Goal: Book appointment/travel/reservation

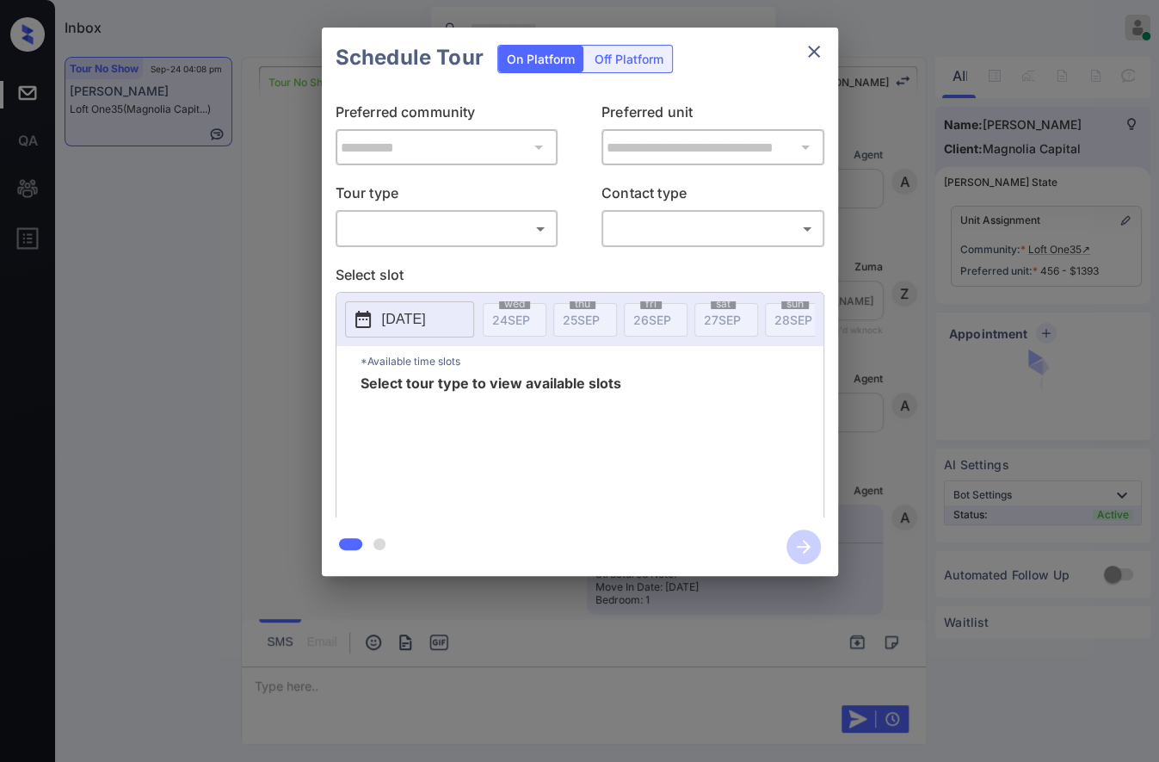
scroll to position [3875, 0]
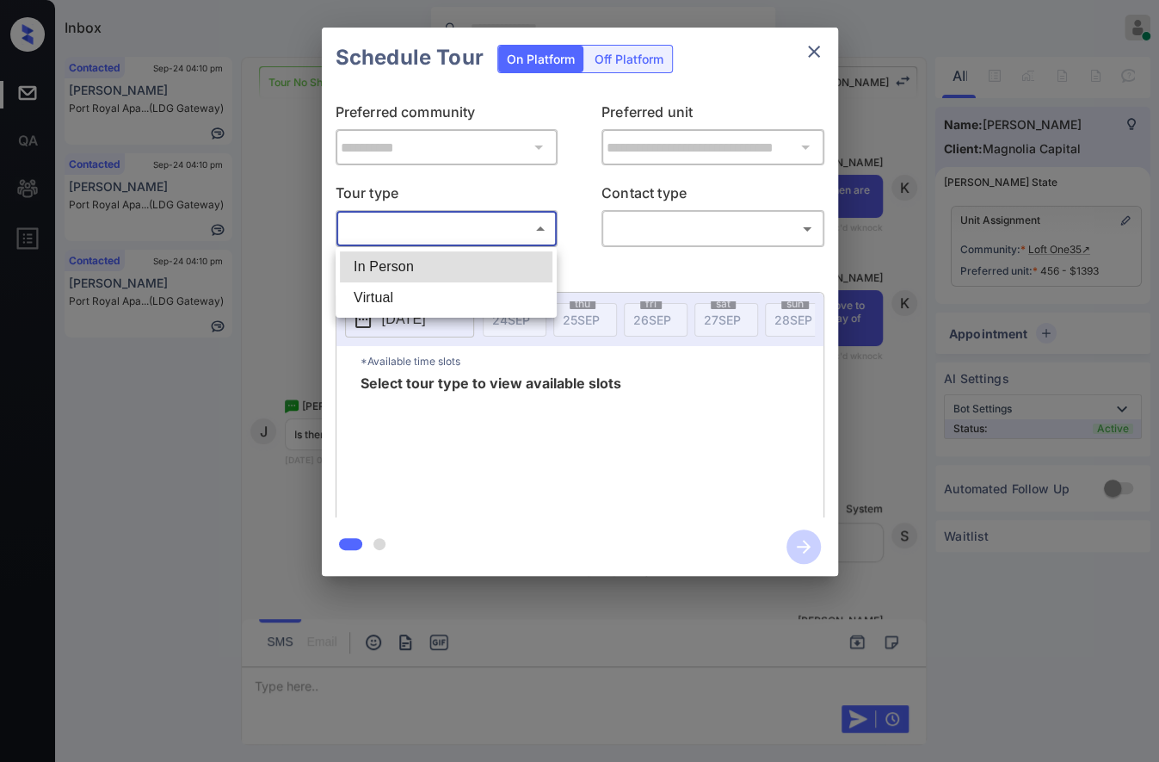
click at [490, 232] on body "Inbox [PERSON_NAME] Online Set yourself offline Set yourself on break Profile S…" at bounding box center [579, 381] width 1159 height 762
click at [493, 257] on li "In Person" at bounding box center [446, 266] width 213 height 31
type input "********"
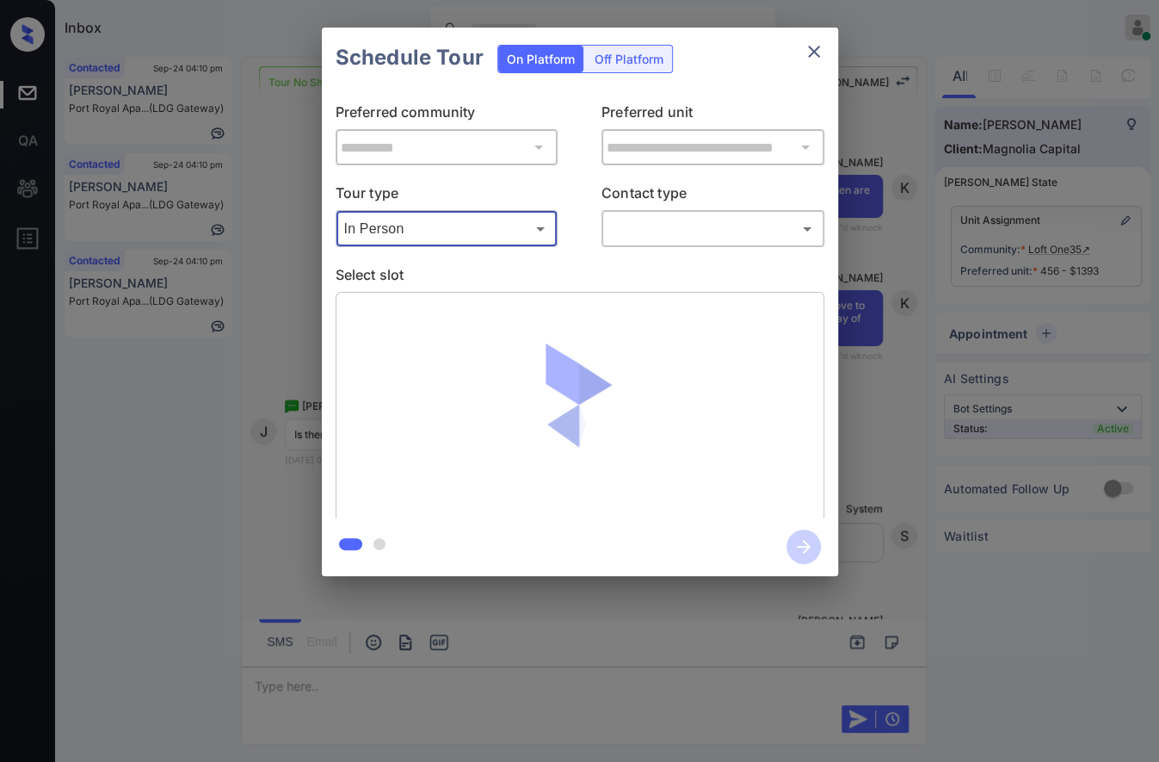
click at [675, 238] on body "Inbox [PERSON_NAME] Online Set yourself offline Set yourself on break Profile S…" at bounding box center [579, 381] width 1159 height 762
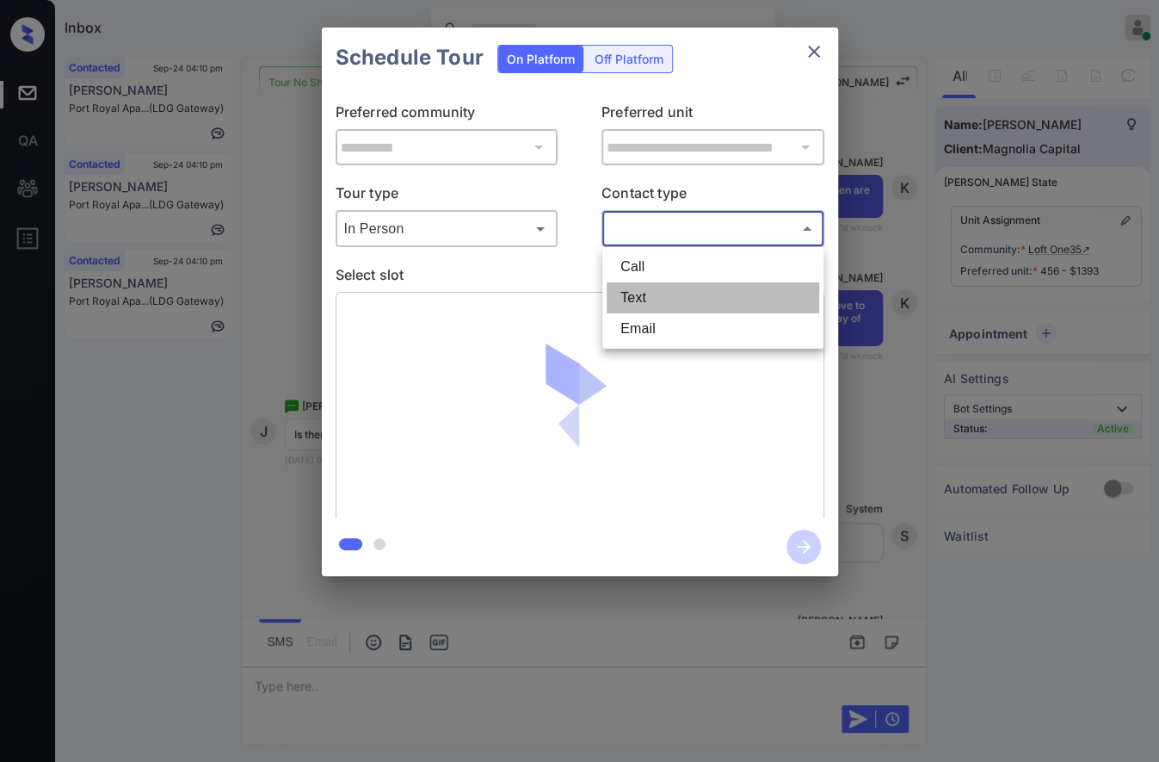
click at [671, 287] on li "Text" at bounding box center [713, 297] width 213 height 31
type input "****"
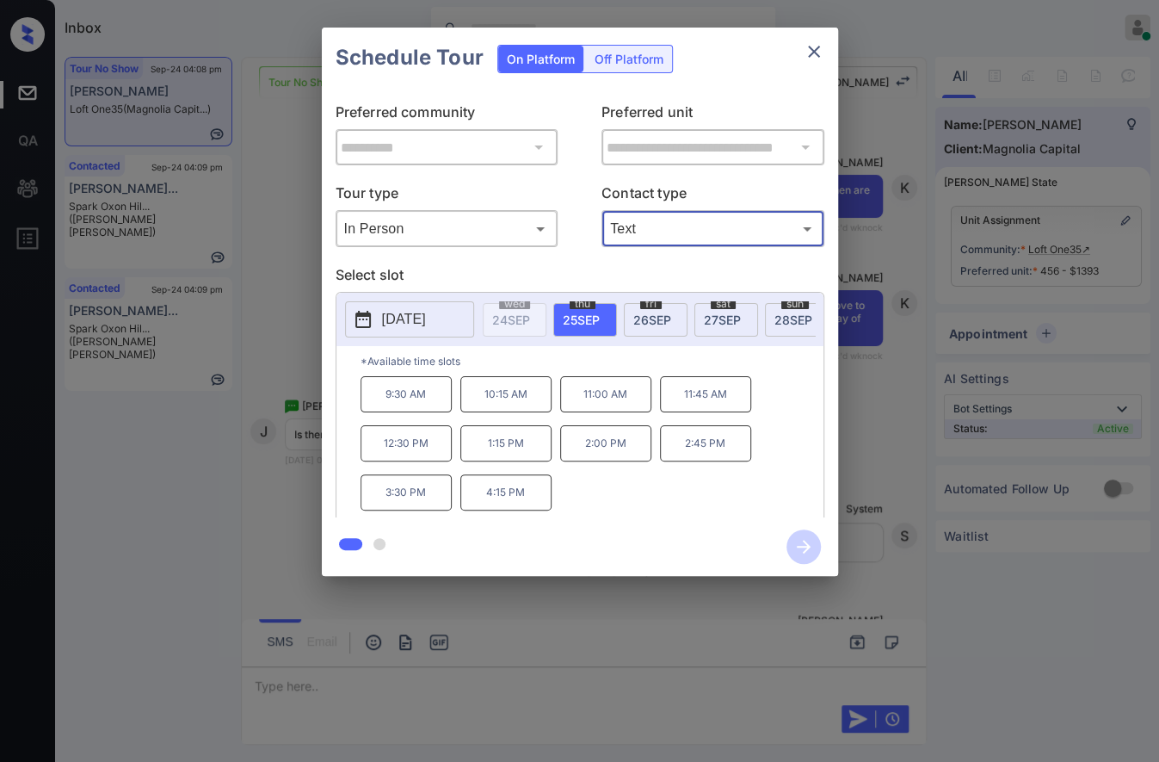
click at [426, 318] on p "2025-09-25" at bounding box center [404, 319] width 44 height 21
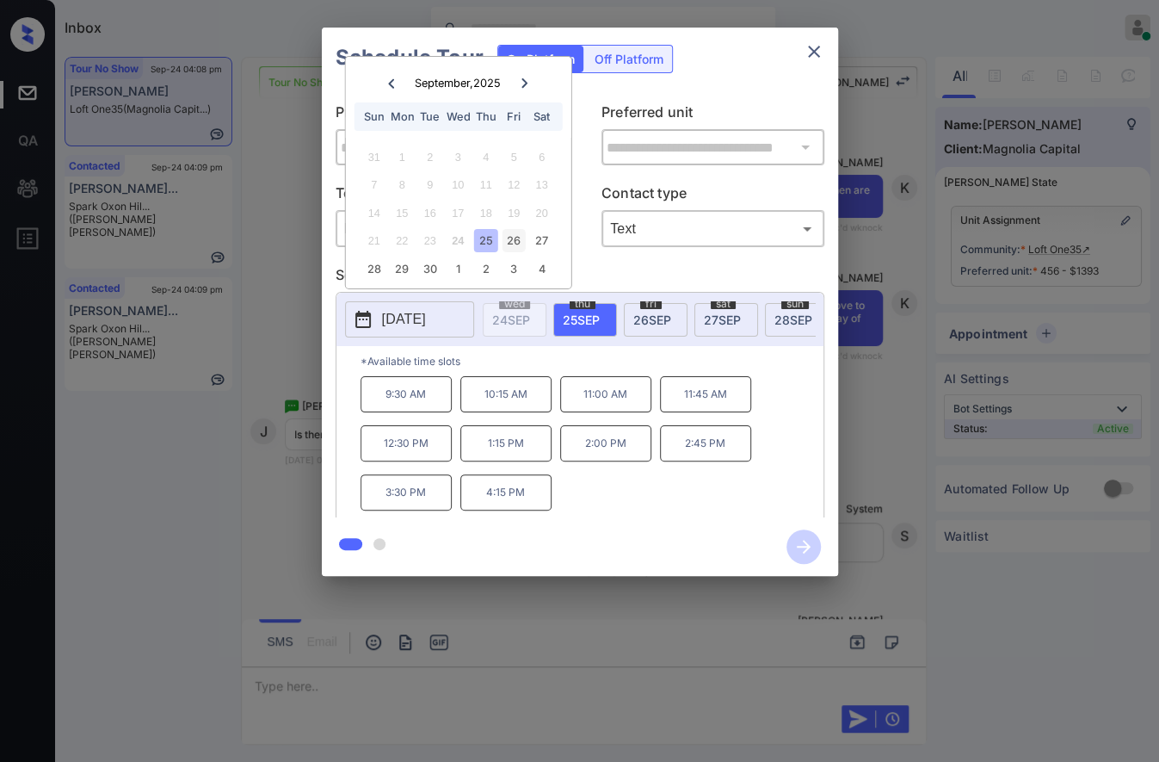
click at [517, 235] on div "26" at bounding box center [514, 240] width 23 height 23
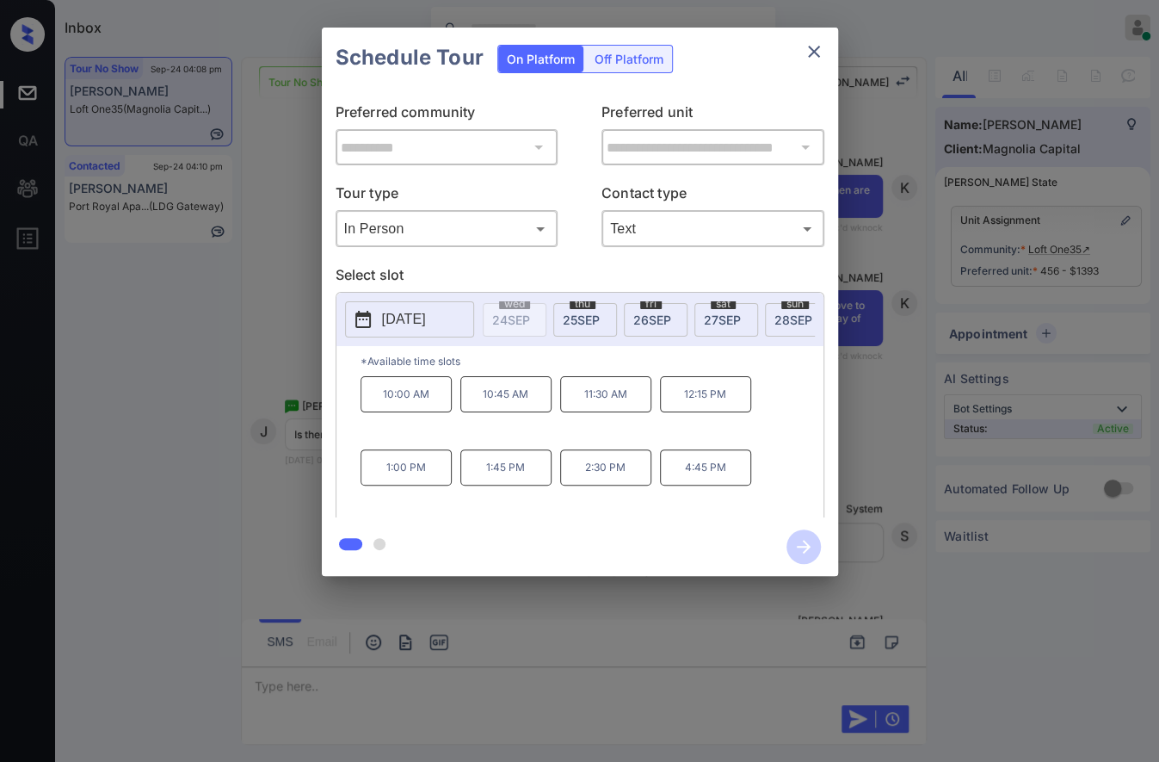
click at [434, 688] on div at bounding box center [579, 381] width 1159 height 762
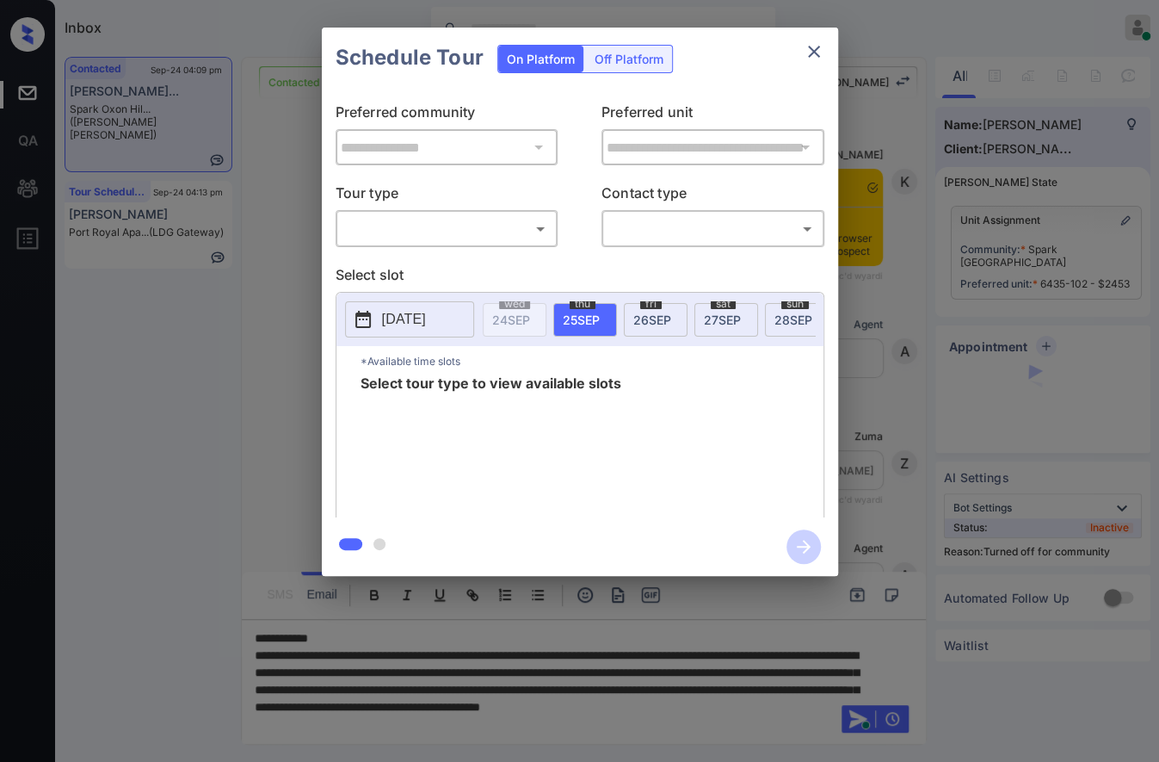
scroll to position [1438, 0]
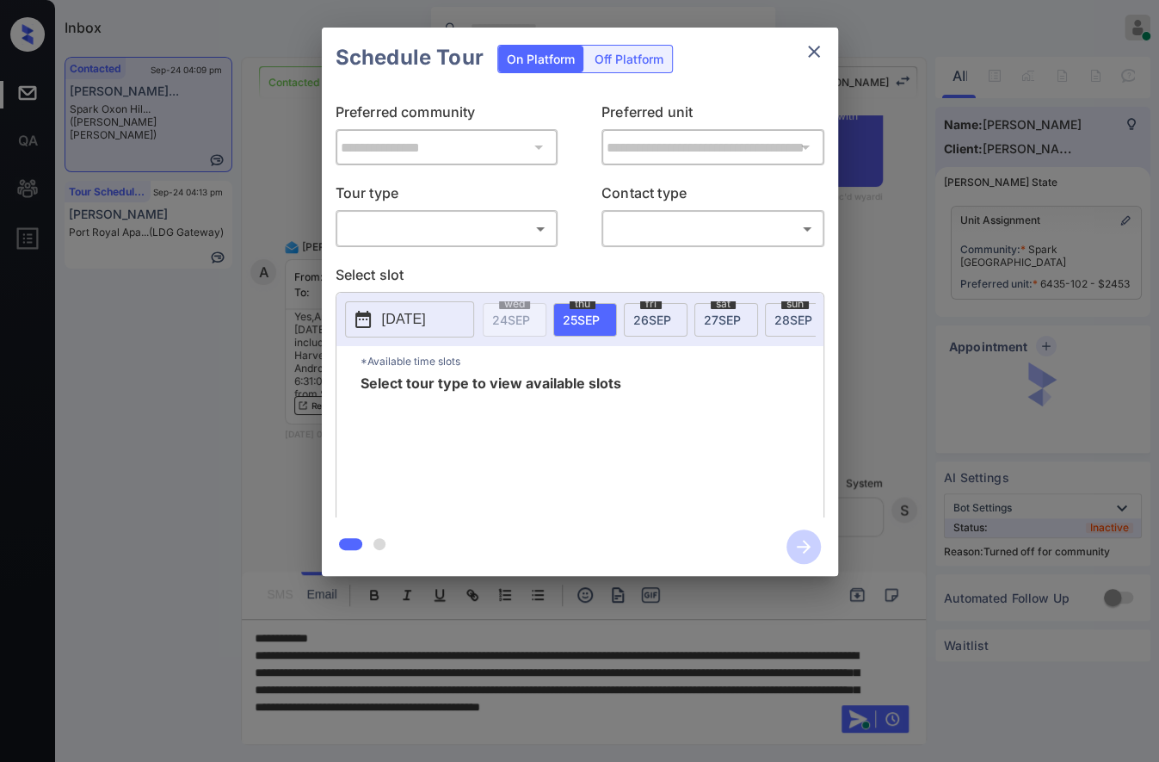
click at [495, 224] on body "Inbox Caroline Dacanay Online Set yourself offline Set yourself on break Profil…" at bounding box center [579, 381] width 1159 height 762
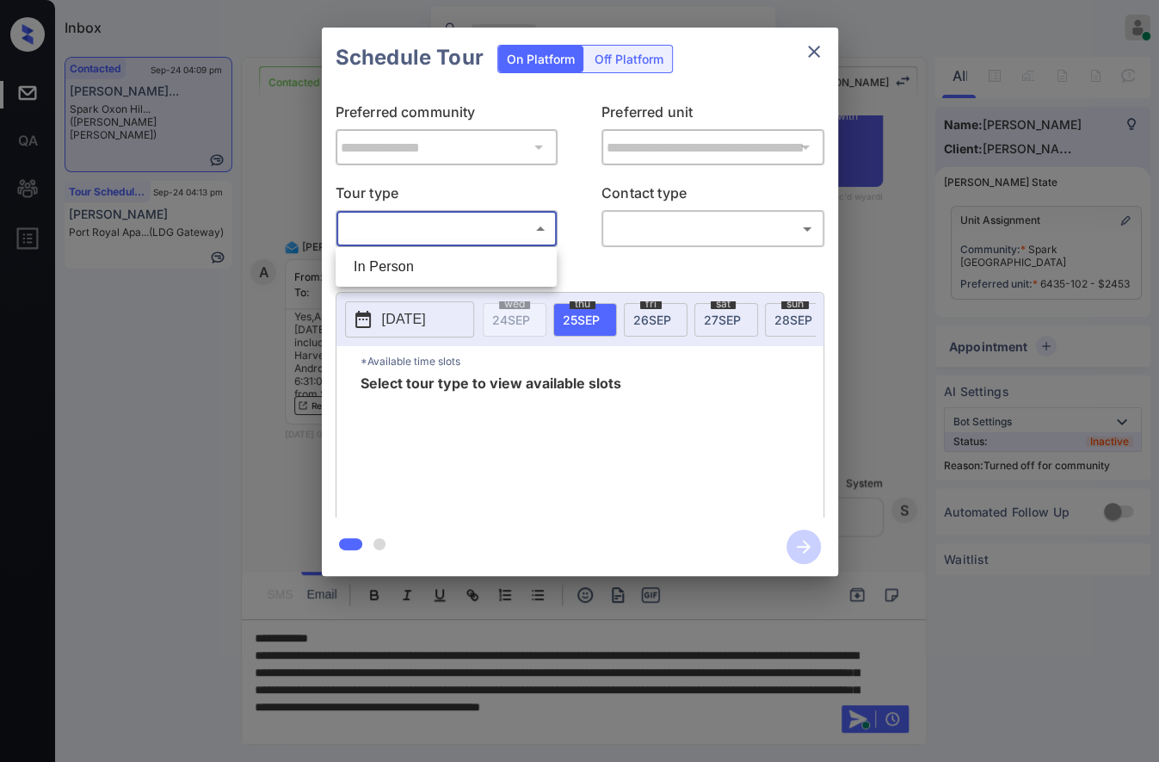
click at [485, 259] on li "In Person" at bounding box center [446, 266] width 213 height 31
type input "********"
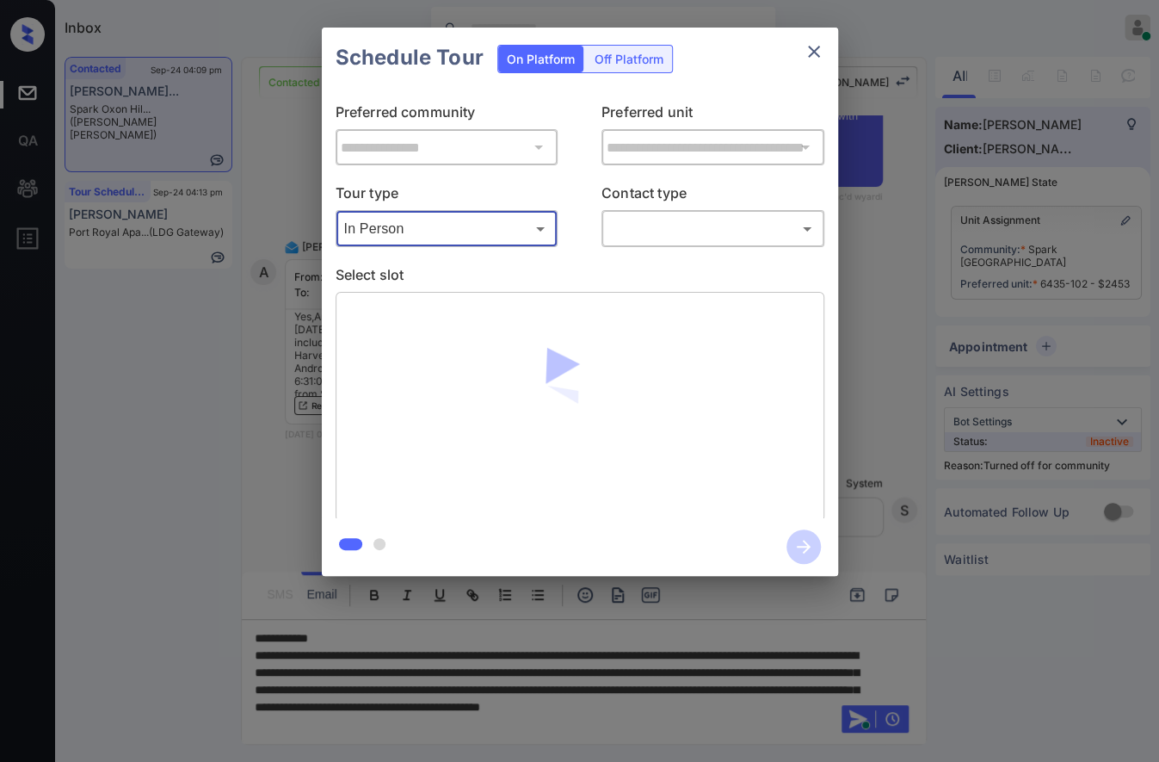
click at [686, 234] on body "Inbox Caroline Dacanay Online Set yourself offline Set yourself on break Profil…" at bounding box center [579, 381] width 1159 height 762
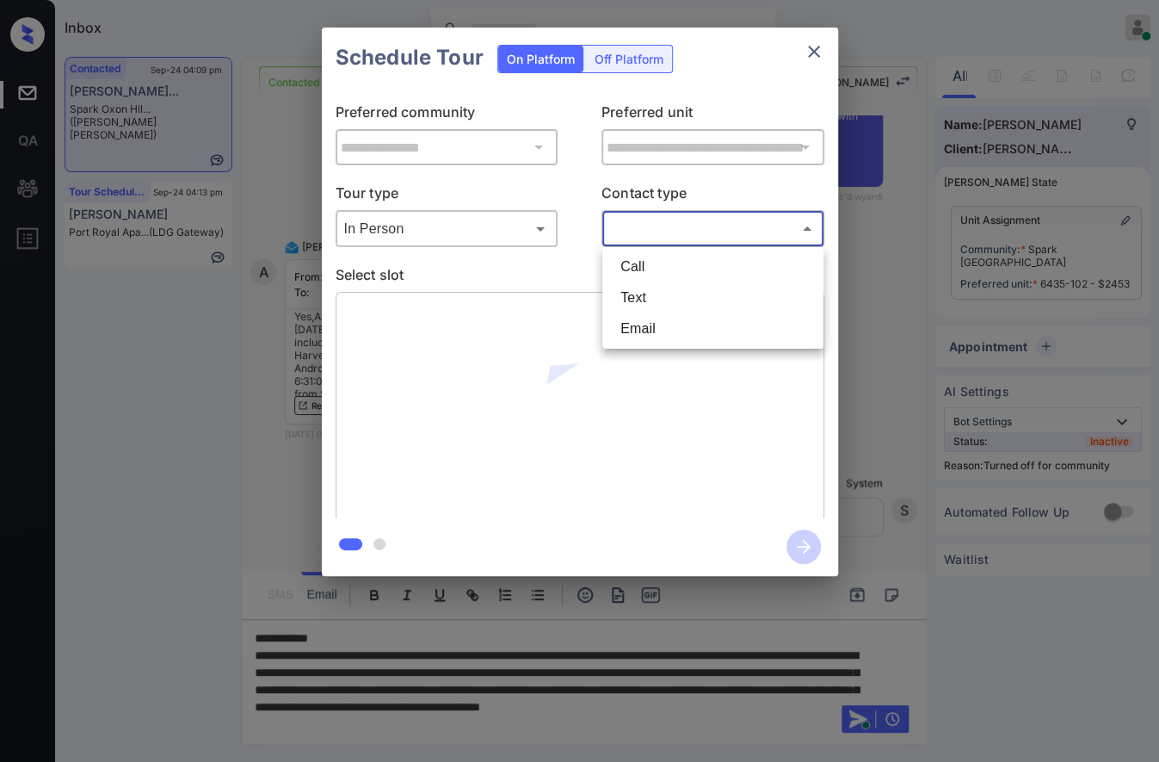
click at [682, 308] on li "Text" at bounding box center [713, 297] width 213 height 31
type input "****"
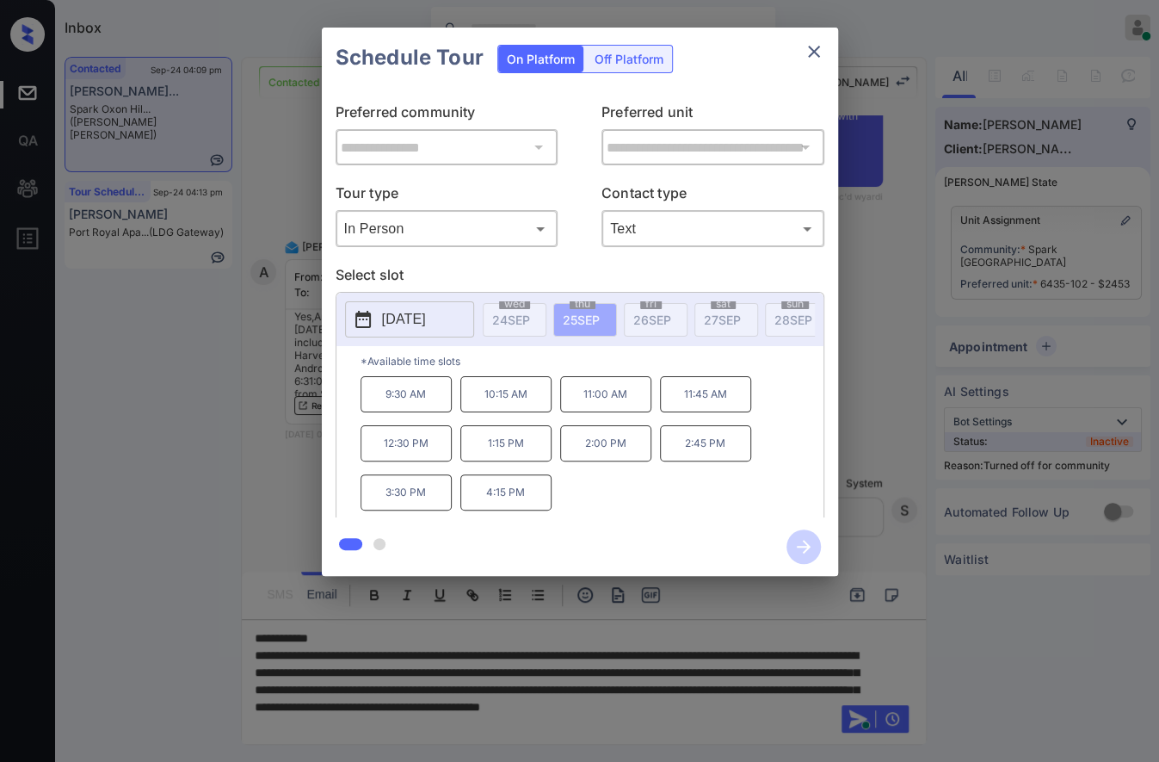
click at [410, 325] on p "2025-09-25" at bounding box center [404, 319] width 44 height 21
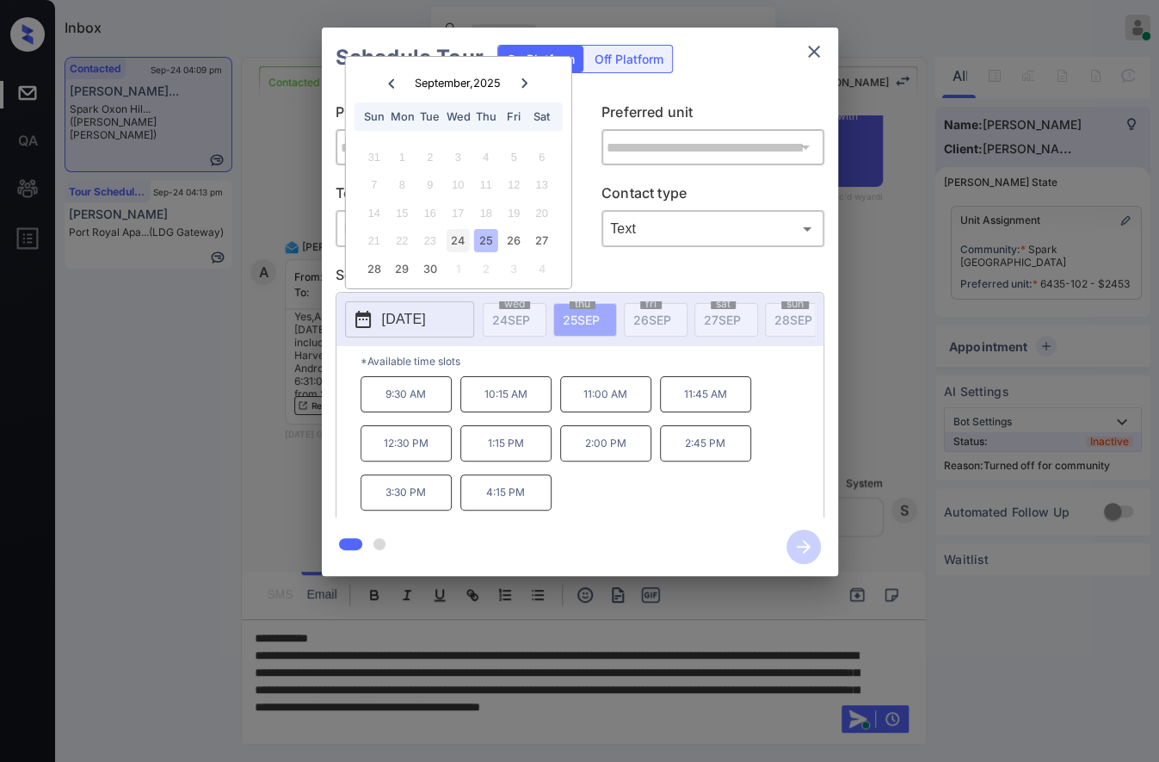
click at [463, 234] on div "24" at bounding box center [458, 240] width 23 height 23
click at [481, 240] on div "25" at bounding box center [485, 240] width 23 height 23
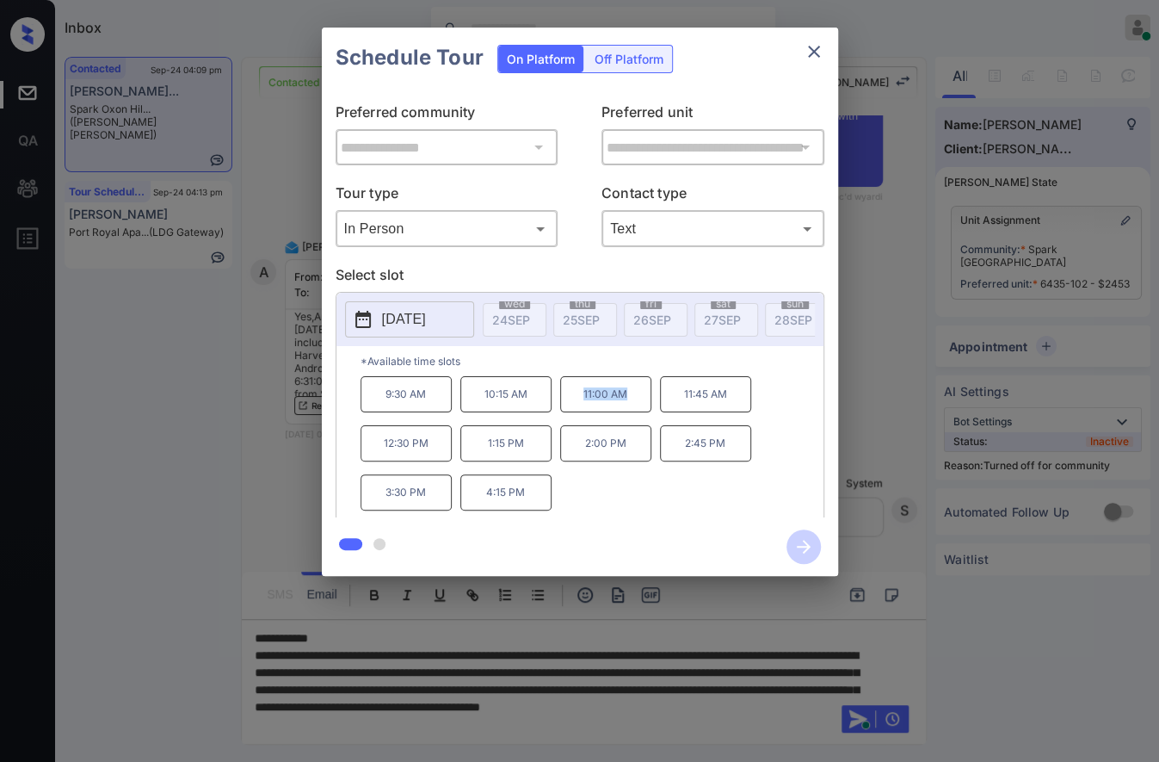
drag, startPoint x: 627, startPoint y: 410, endPoint x: 530, endPoint y: 410, distance: 97.2
click at [530, 410] on div "9:30 AM 10:15 AM 11:00 AM 11:45 AM 12:30 PM 1:15 PM 2:00 PM 2:45 PM 3:30 PM 4:1…" at bounding box center [592, 445] width 463 height 138
copy div "11:00 AM"
drag, startPoint x: 640, startPoint y: 458, endPoint x: 570, endPoint y: 453, distance: 70.7
click at [570, 453] on p "2:00 PM" at bounding box center [605, 443] width 91 height 36
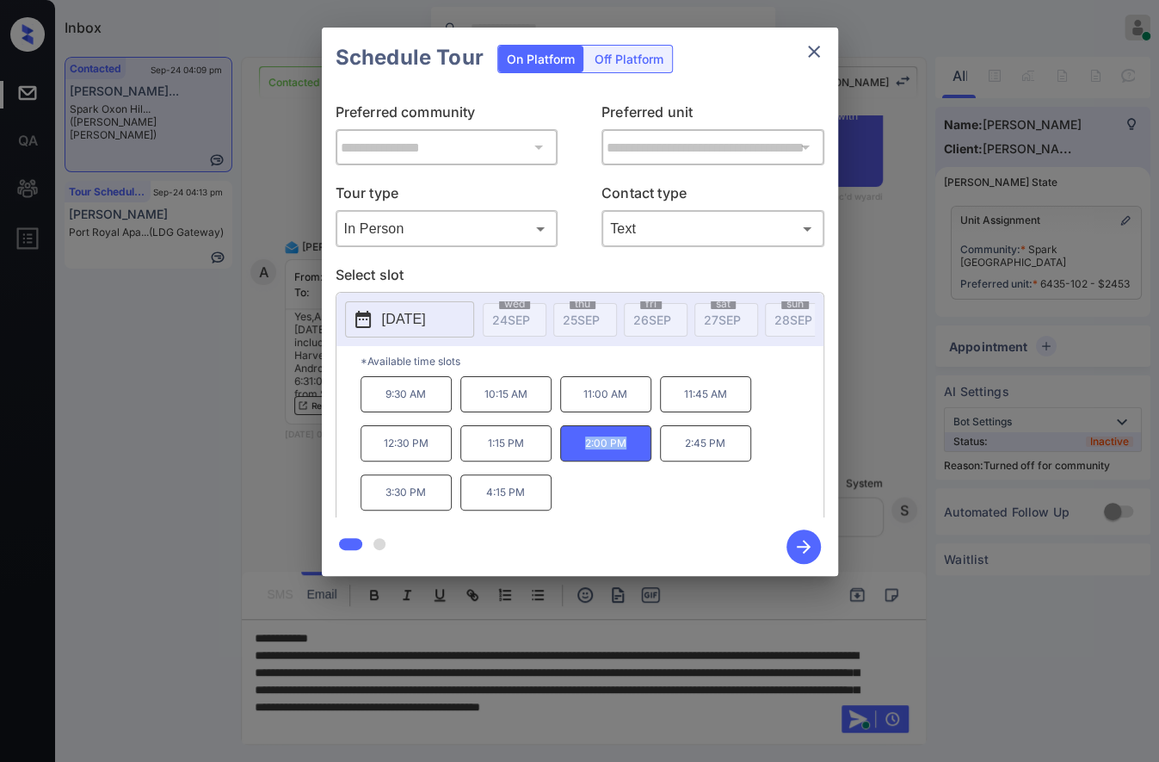
copy p "2:00 PM"
drag, startPoint x: 516, startPoint y: 505, endPoint x: 485, endPoint y: 504, distance: 31.0
click at [485, 504] on p "4:15 PM" at bounding box center [505, 492] width 91 height 36
copy p "4:15 PM"
click at [1002, 294] on div "**********" at bounding box center [579, 301] width 1159 height 603
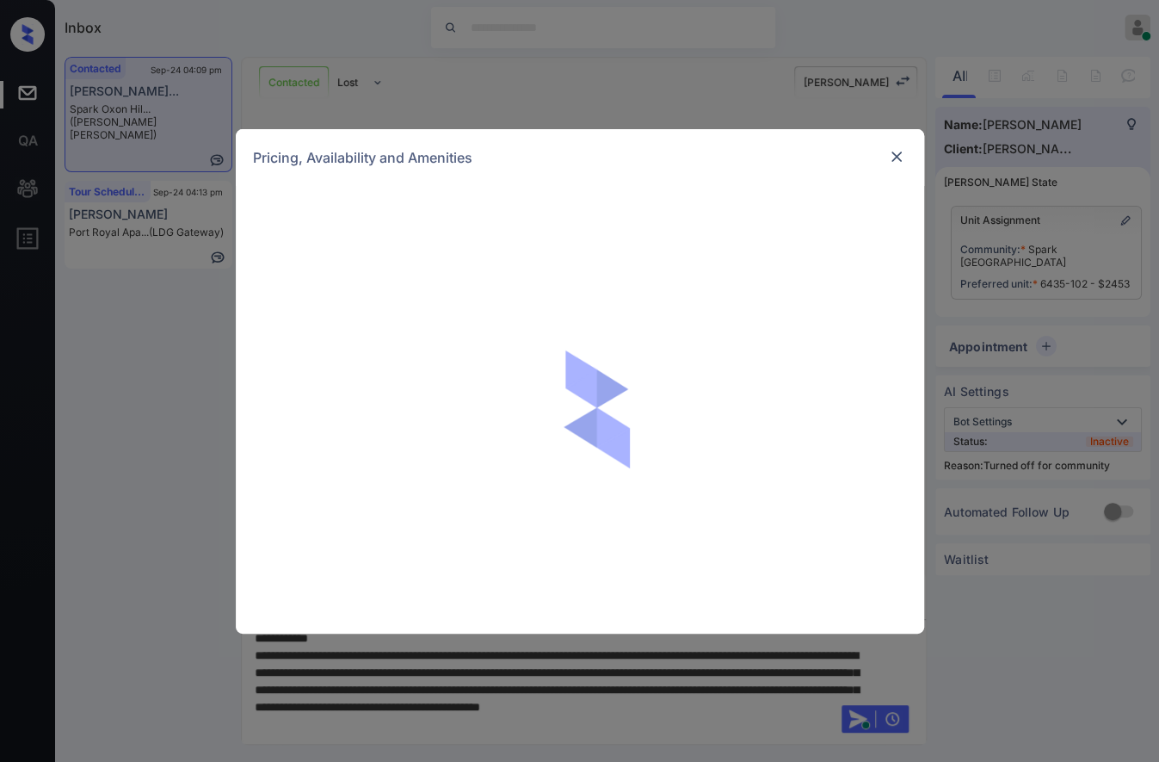
scroll to position [1438, 0]
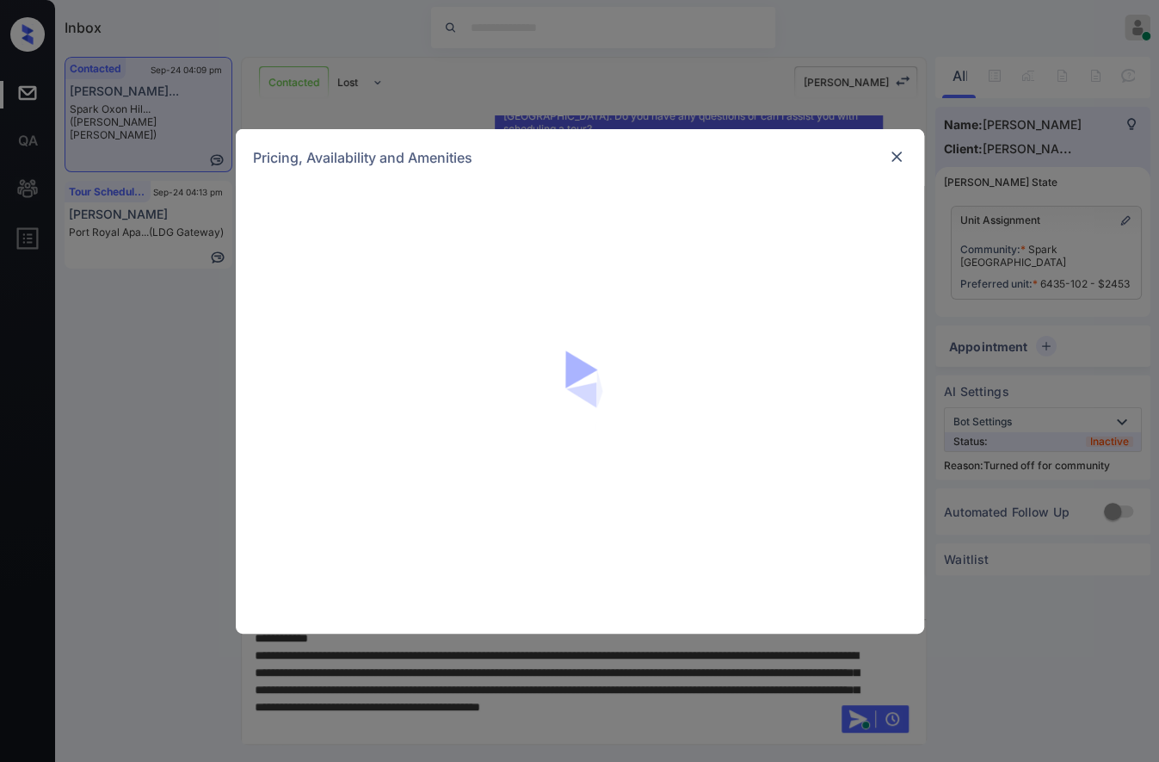
click at [1042, 219] on div "Pricing, Availability and Amenities" at bounding box center [579, 381] width 1159 height 762
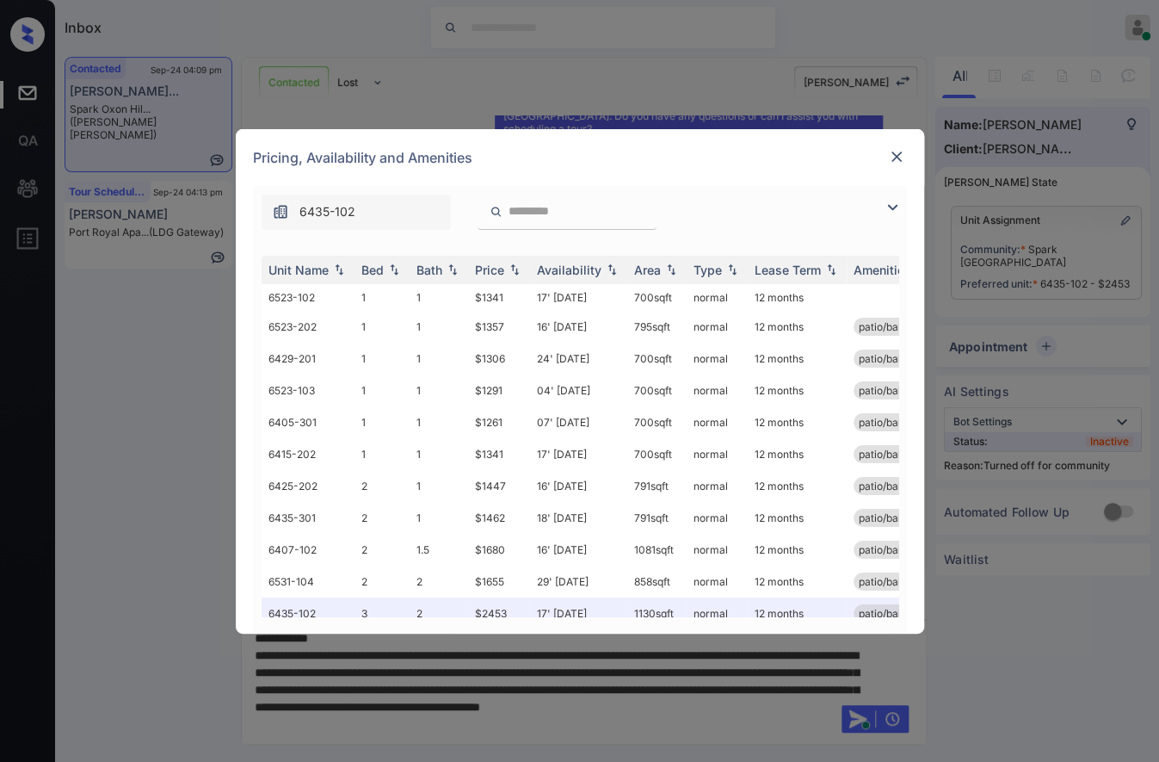
click at [895, 167] on div at bounding box center [896, 157] width 21 height 22
click at [895, 149] on img at bounding box center [896, 156] width 17 height 17
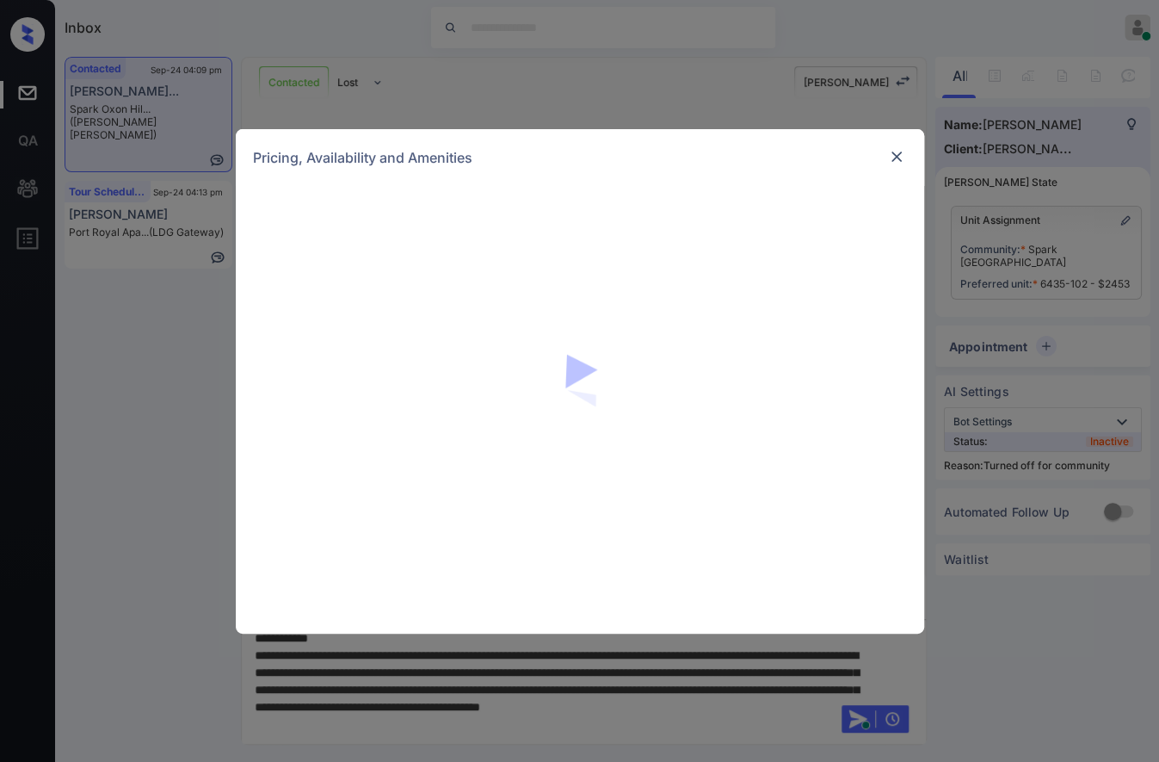
scroll to position [1438, 0]
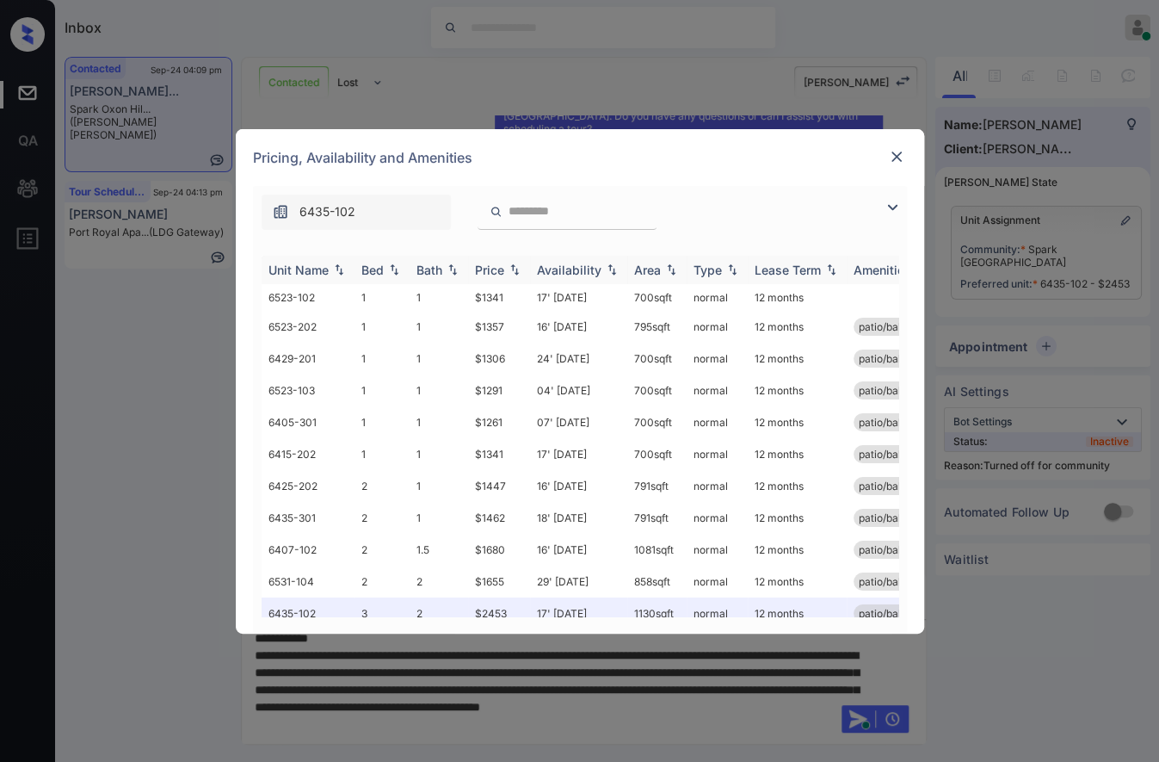
click at [515, 269] on img at bounding box center [514, 269] width 17 height 12
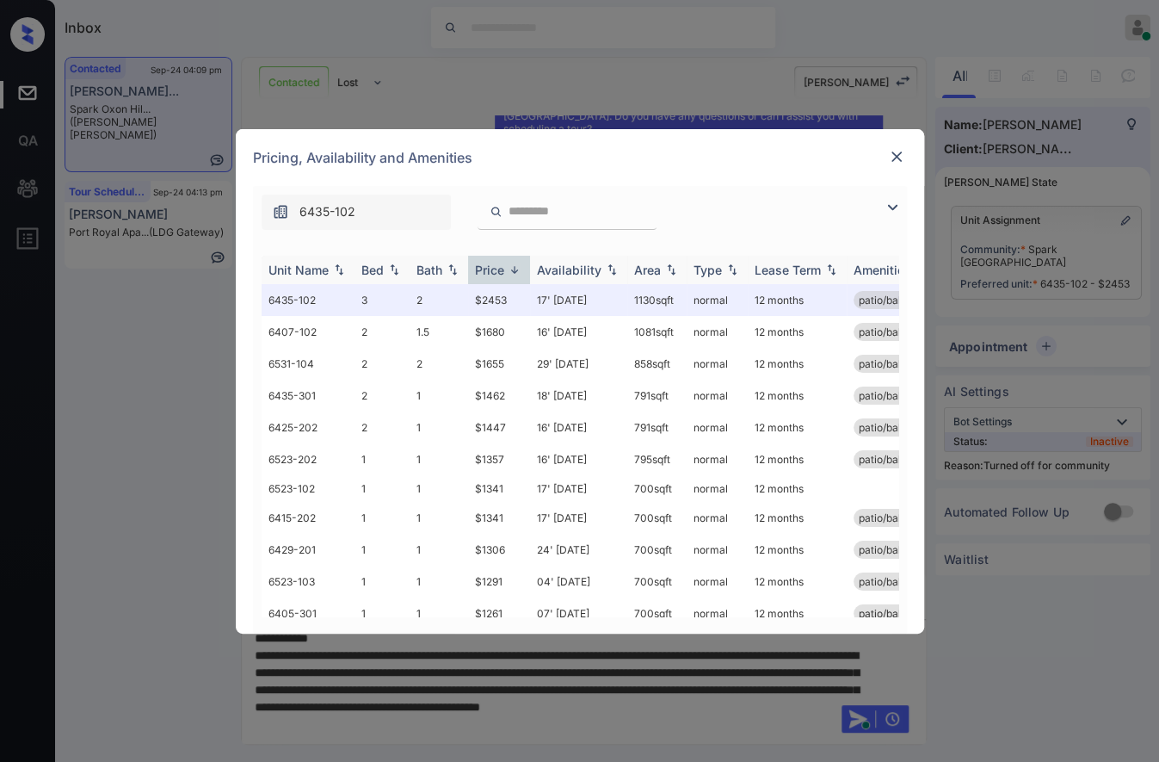
click at [515, 269] on img at bounding box center [514, 269] width 17 height 13
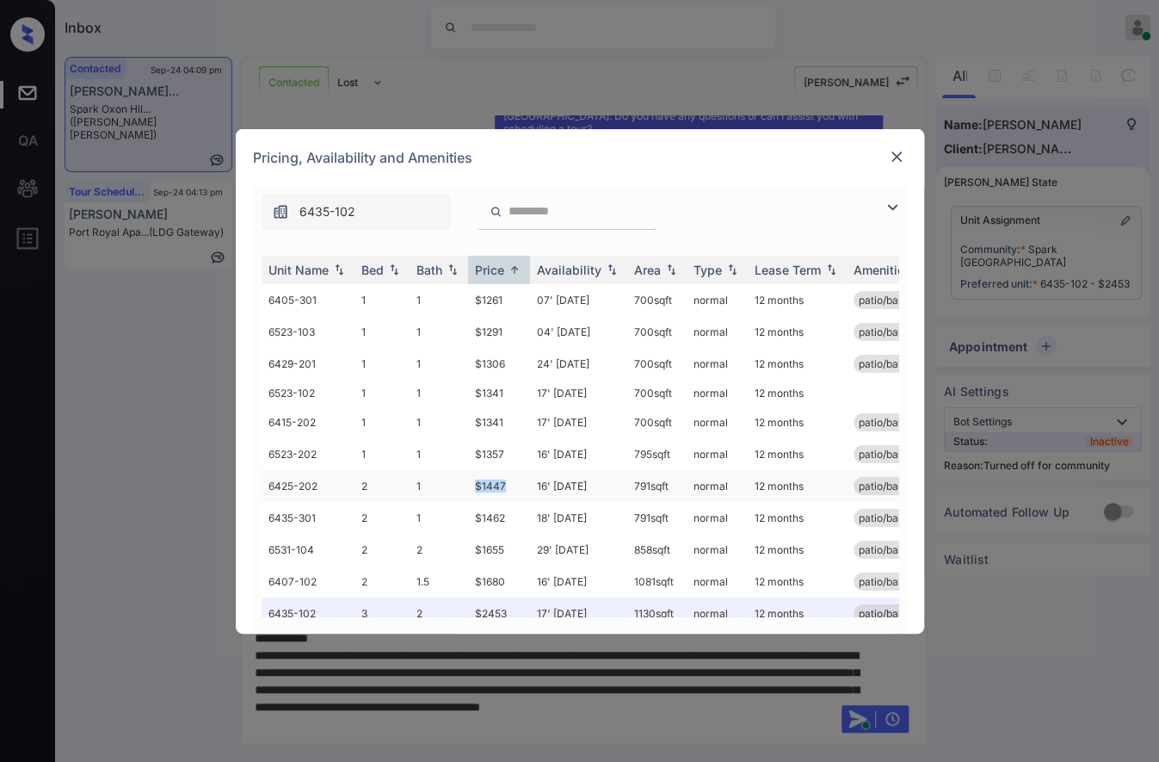
drag, startPoint x: 515, startPoint y: 484, endPoint x: 473, endPoint y: 482, distance: 42.2
click at [473, 482] on td "$1447" at bounding box center [499, 486] width 62 height 32
copy td "$1447"
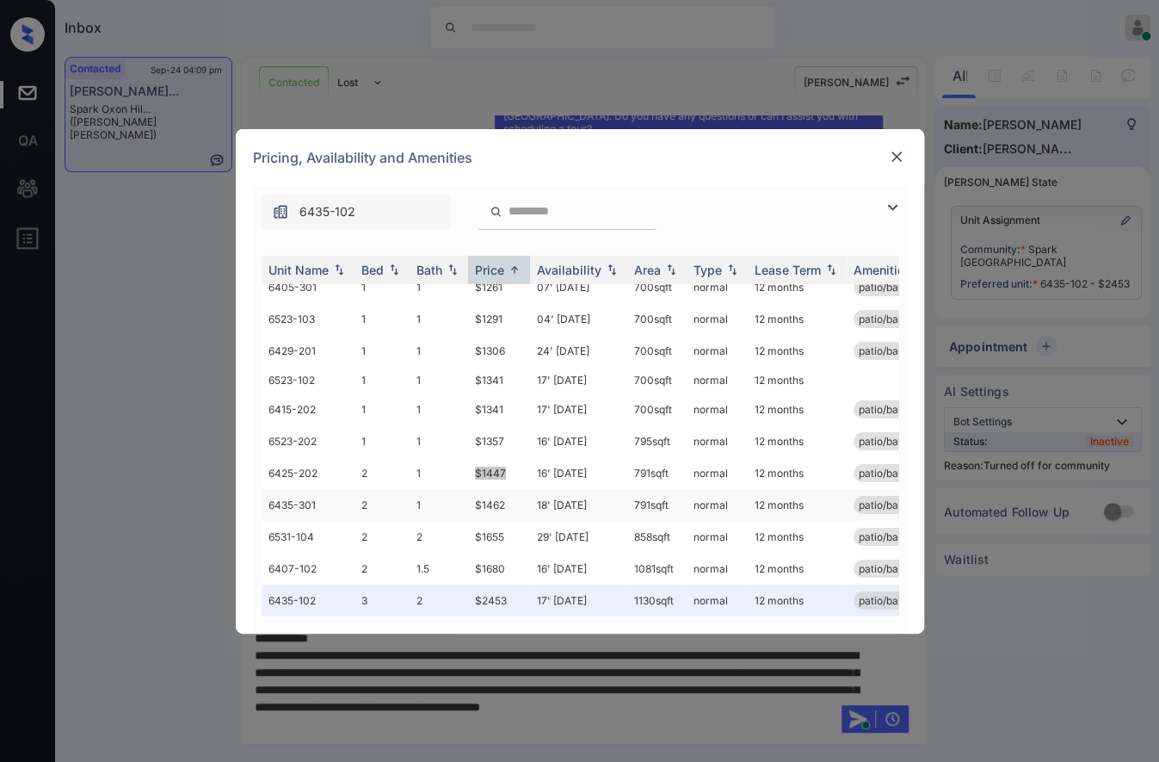
scroll to position [29, 0]
drag, startPoint x: 518, startPoint y: 516, endPoint x: 468, endPoint y: 519, distance: 50.0
click at [468, 521] on td "$1655" at bounding box center [499, 537] width 62 height 32
copy td "$1655"
click at [482, 521] on td "$1655" at bounding box center [499, 537] width 62 height 32
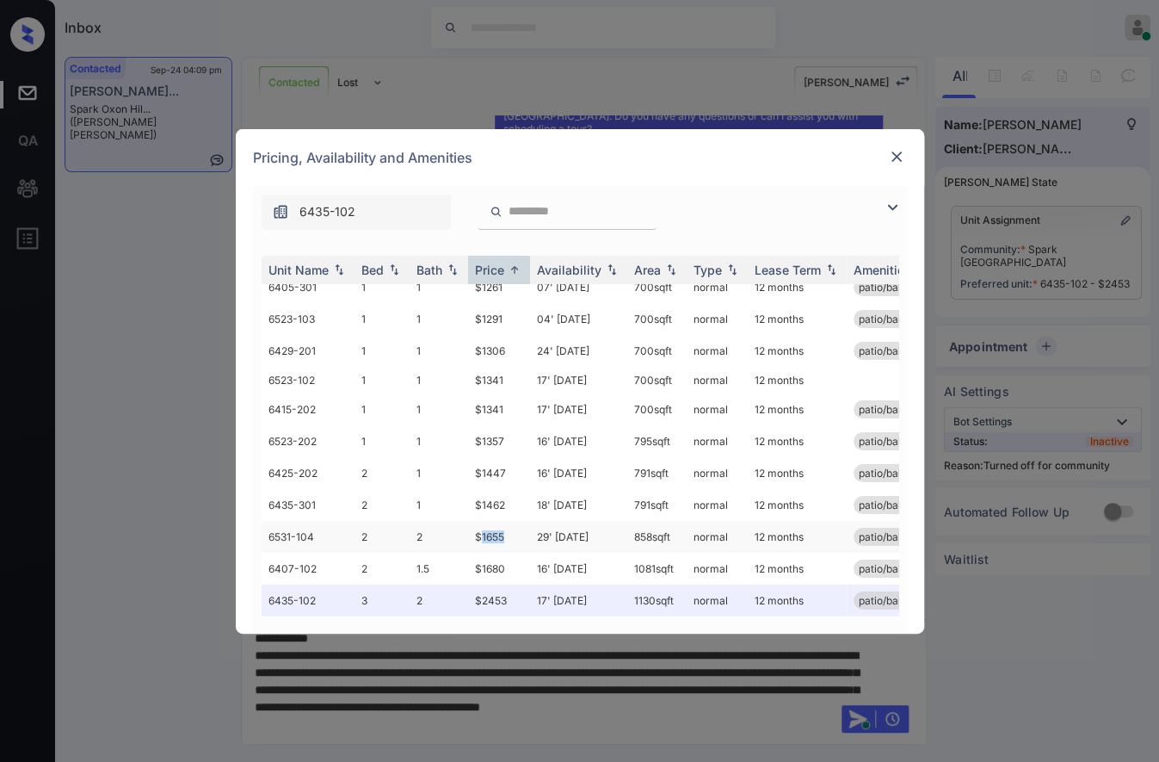
click at [482, 521] on td "$1655" at bounding box center [499, 537] width 62 height 32
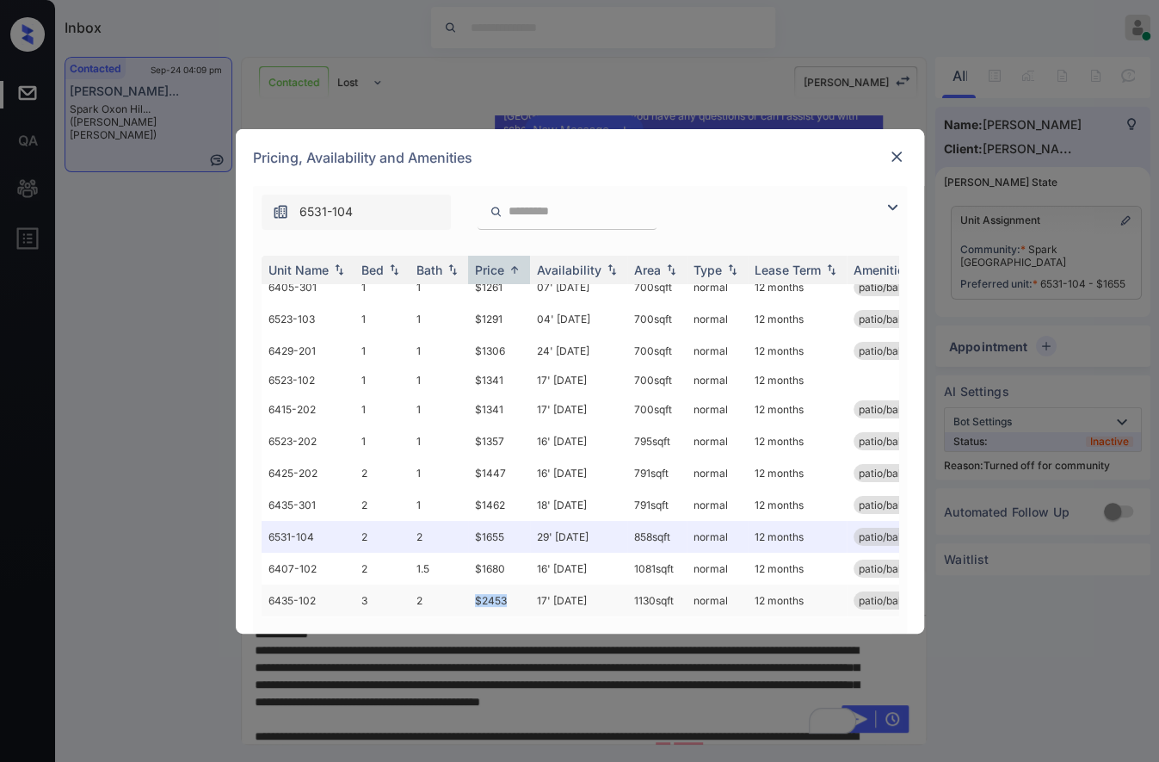
drag, startPoint x: 502, startPoint y: 581, endPoint x: 461, endPoint y: 580, distance: 40.5
click at [461, 584] on tr "6435-102 3 2 $2453 17' [DATE] sqft normal 12 months patio/balcony renovated" at bounding box center [711, 600] width 899 height 32
copy tr "$2453"
click at [902, 149] on img at bounding box center [896, 156] width 17 height 17
